Goal: Information Seeking & Learning: Learn about a topic

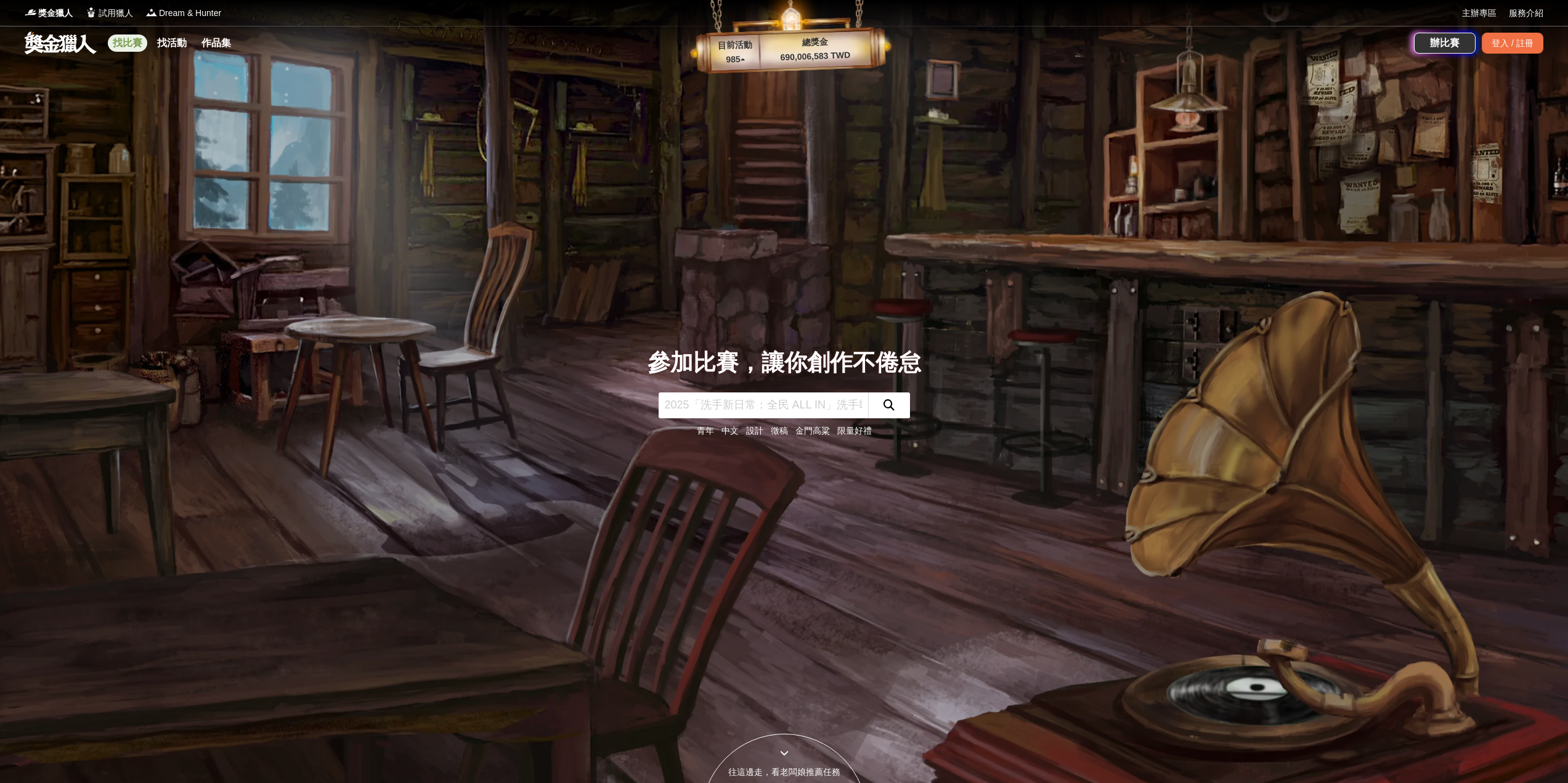
click at [131, 43] on link "找比賽" at bounding box center [127, 43] width 39 height 17
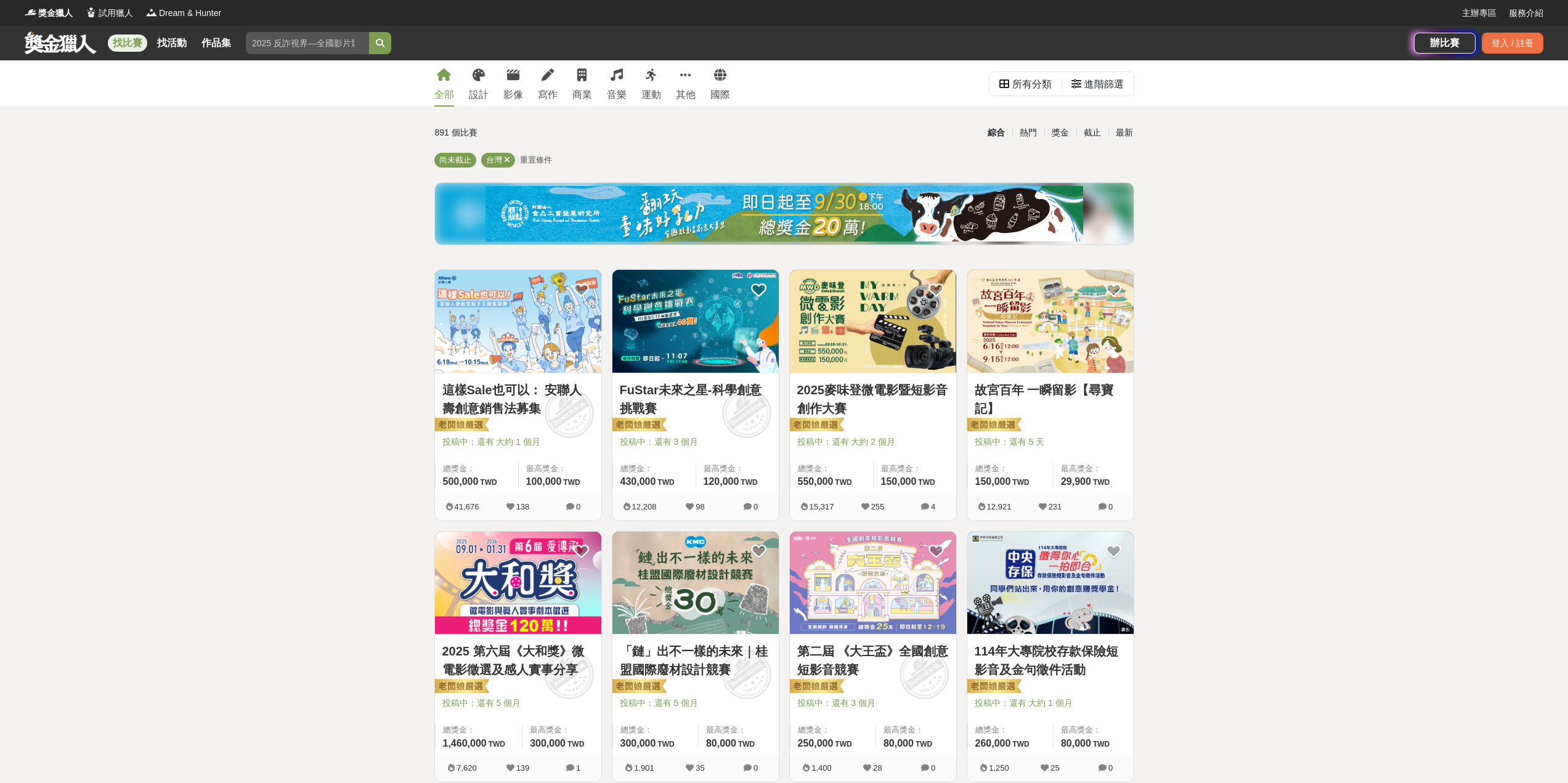
click at [490, 80] on div "全部 設計 影像 寫作 商業 音樂 運動 其他 國際" at bounding box center [582, 83] width 311 height 46
click at [476, 82] on link "設計" at bounding box center [479, 83] width 20 height 46
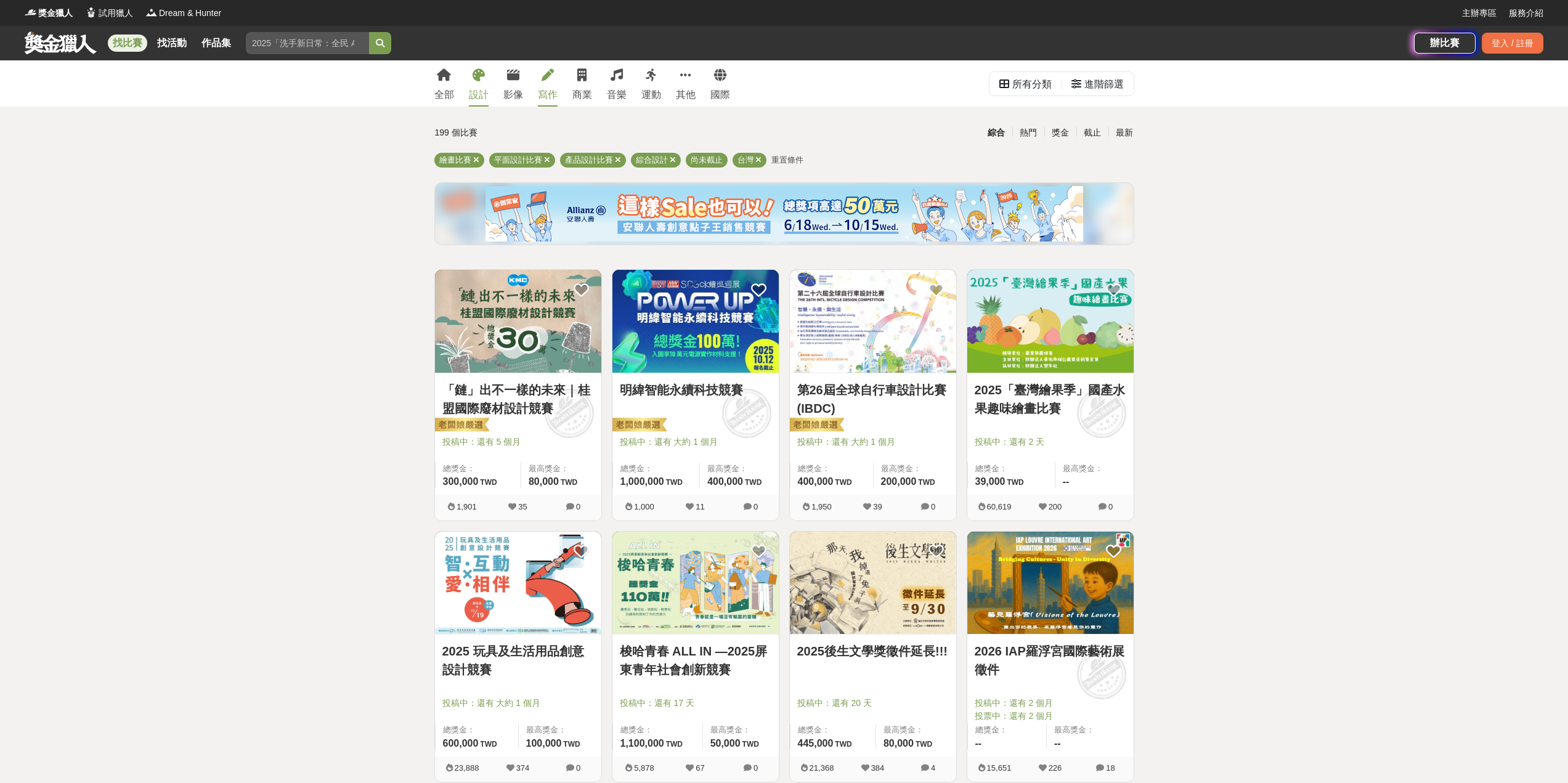
click at [551, 87] on div "寫作" at bounding box center [548, 94] width 20 height 15
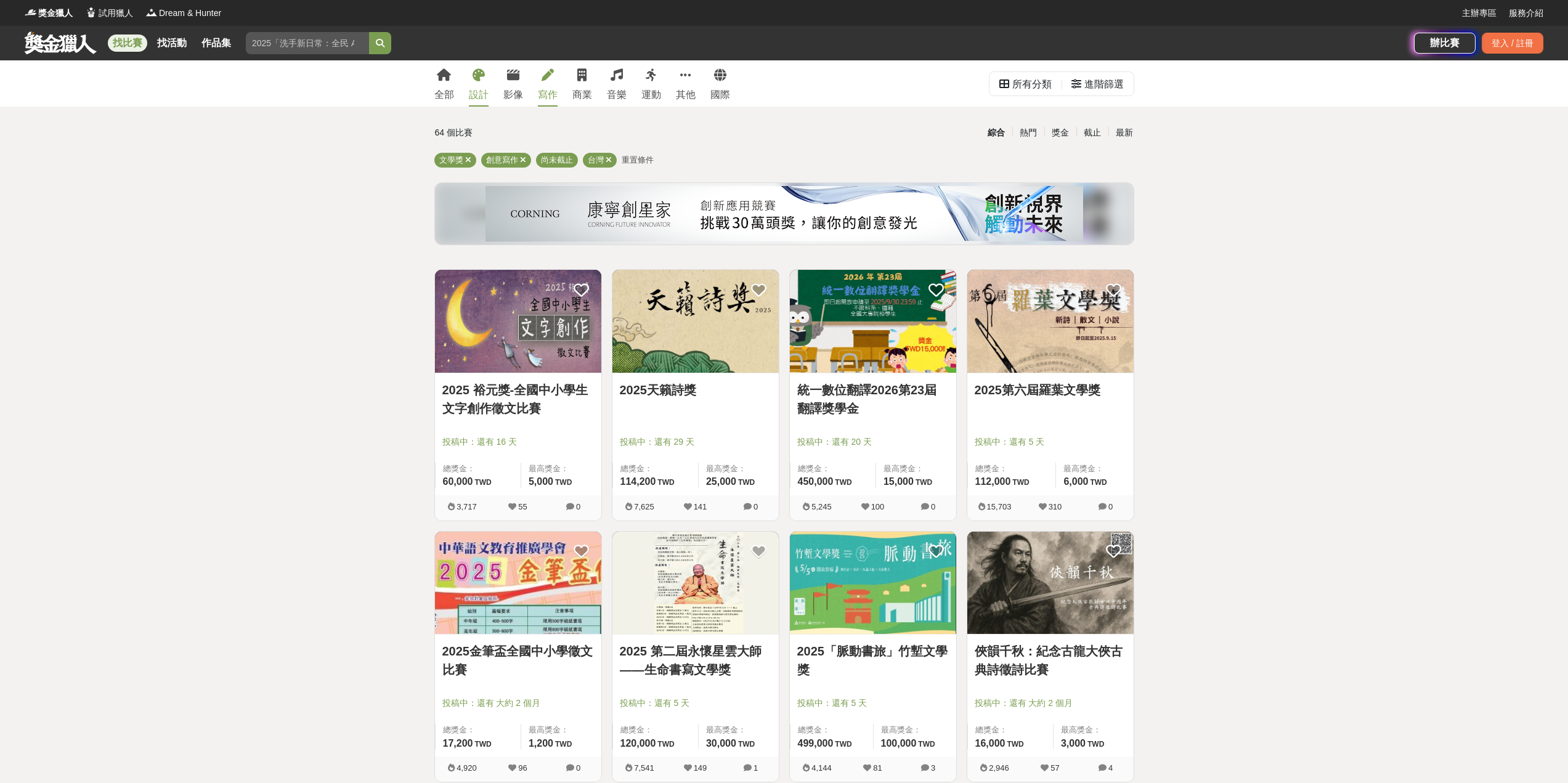
click at [483, 92] on div "設計" at bounding box center [479, 94] width 20 height 15
